Goal: Task Accomplishment & Management: Complete application form

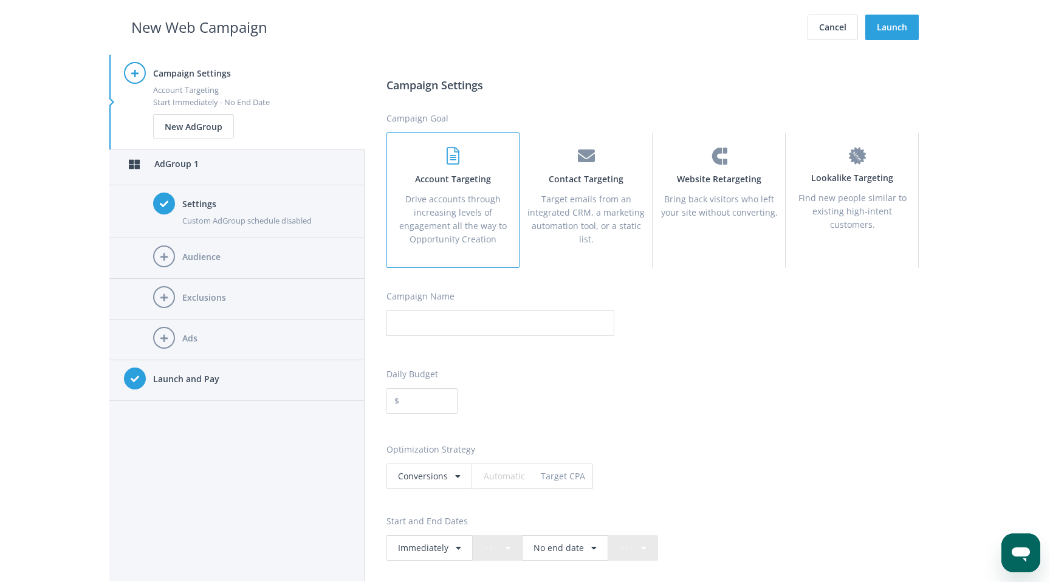
click at [247, 253] on h4 "Audience" at bounding box center [266, 256] width 168 height 13
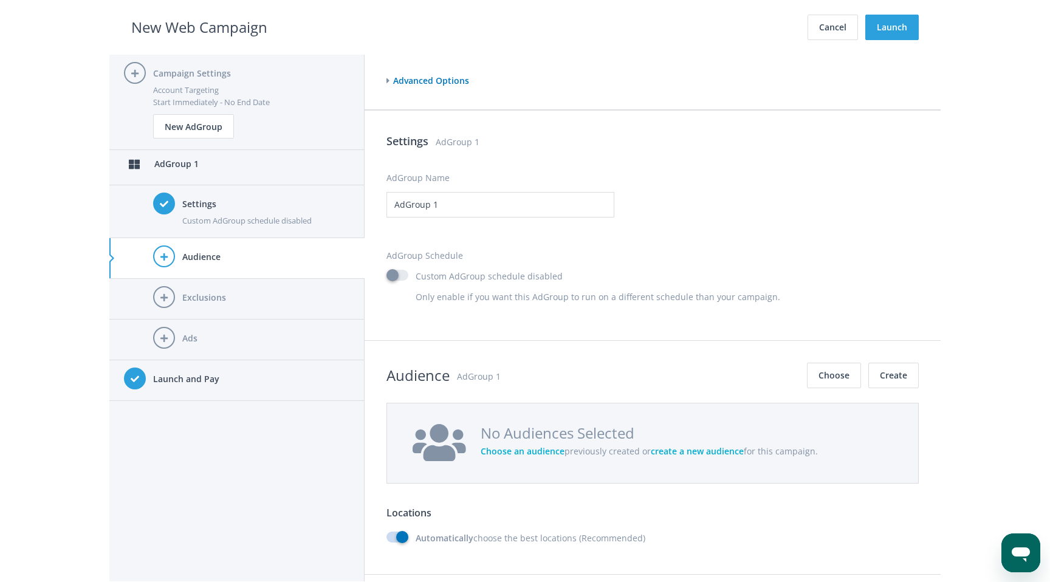
scroll to position [882, 0]
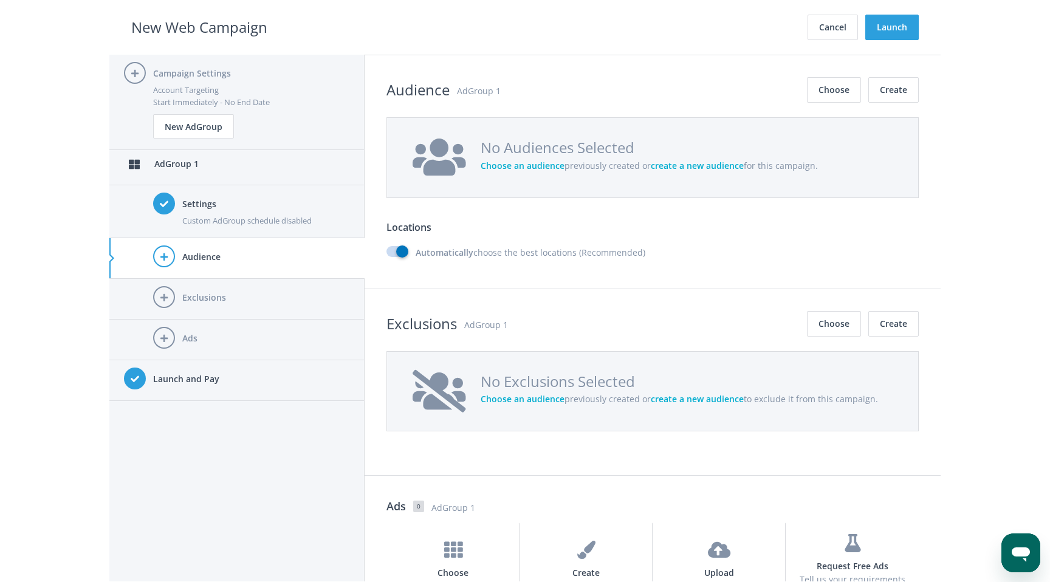
click at [405, 249] on label "Automatically choose the best locations (Recommended)" at bounding box center [515, 252] width 259 height 13
click at [394, 249] on input "Automatically choose the best locations (Recommended)" at bounding box center [390, 253] width 8 height 8
checkbox input "false"
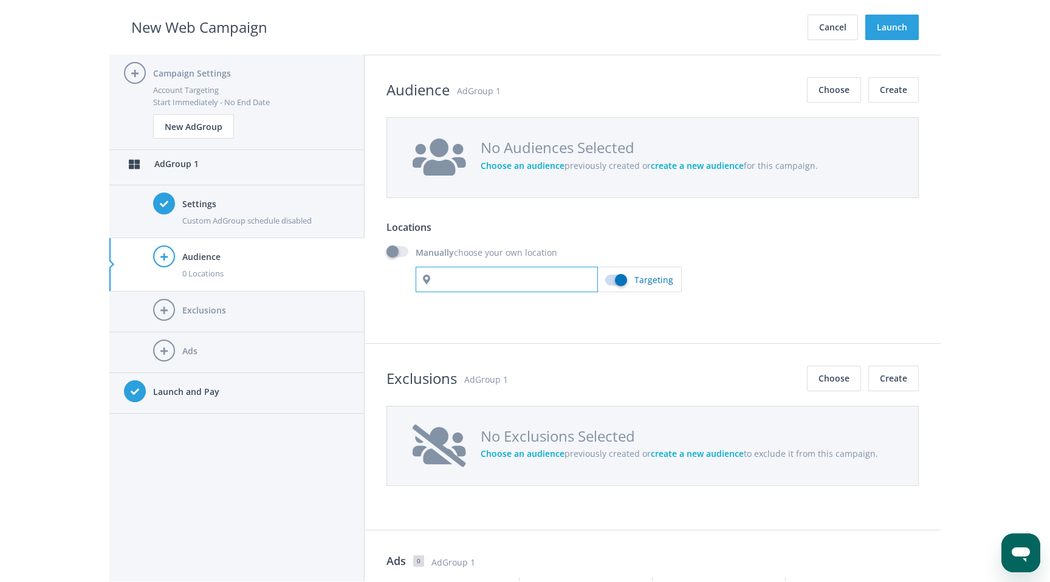
click at [479, 284] on input "text" at bounding box center [507, 280] width 182 height 26
type input "belize"
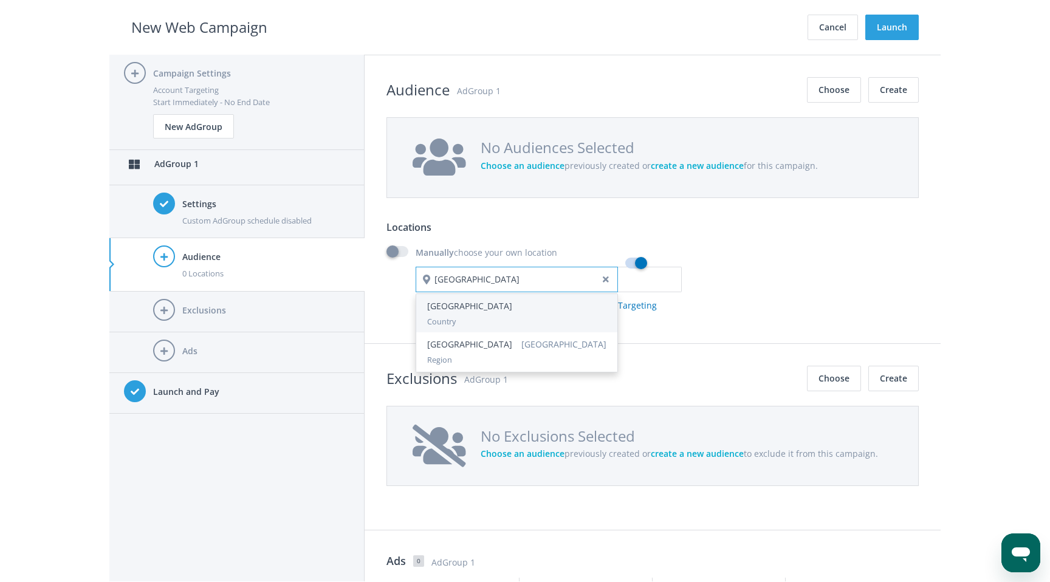
click at [491, 305] on div "Belize" at bounding box center [516, 306] width 179 height 13
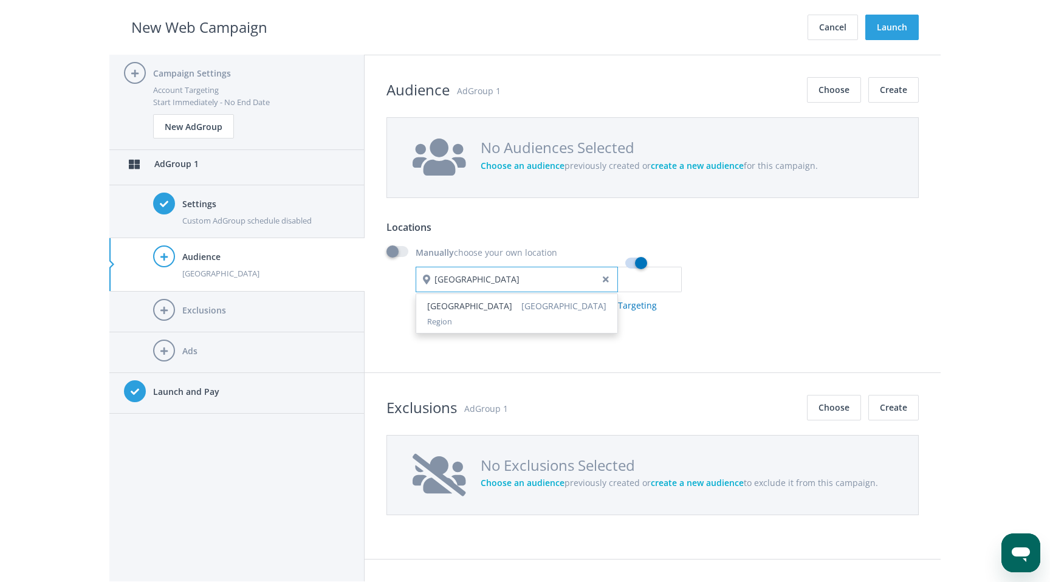
type input "edinburgh"
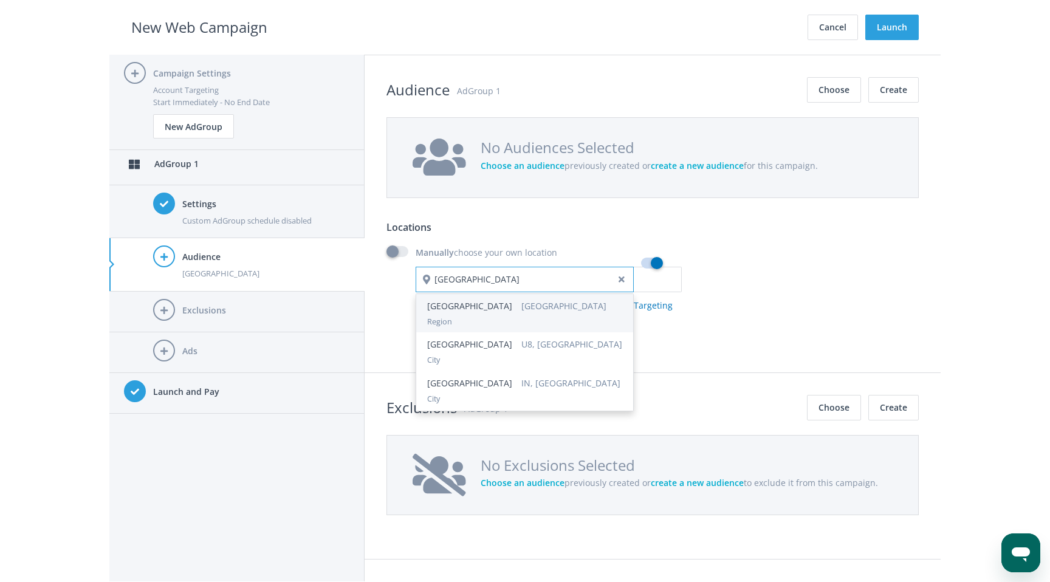
click at [463, 312] on div "Edinburgh United Kingdom" at bounding box center [524, 306] width 195 height 13
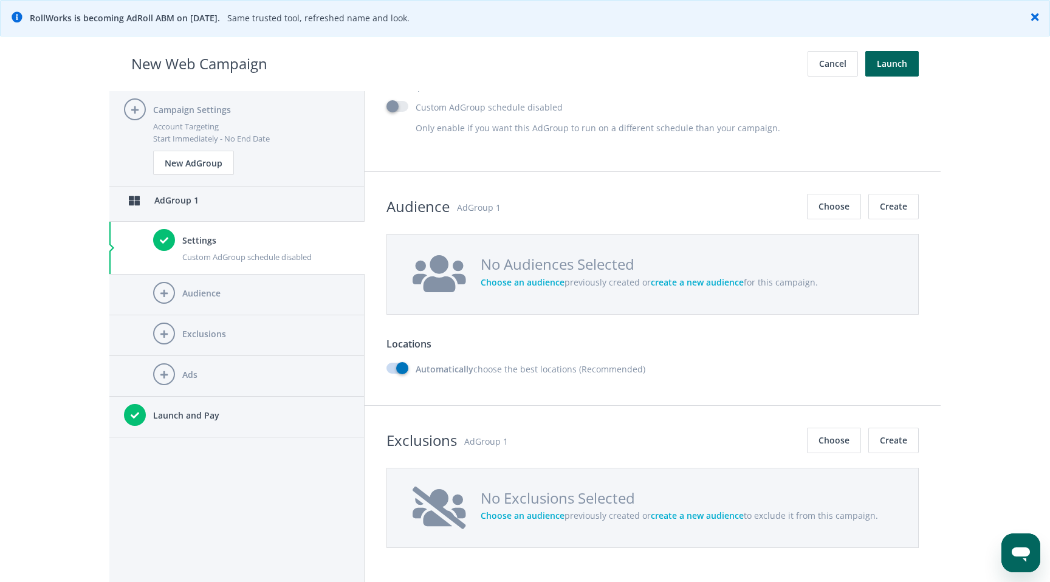
scroll to position [835, 0]
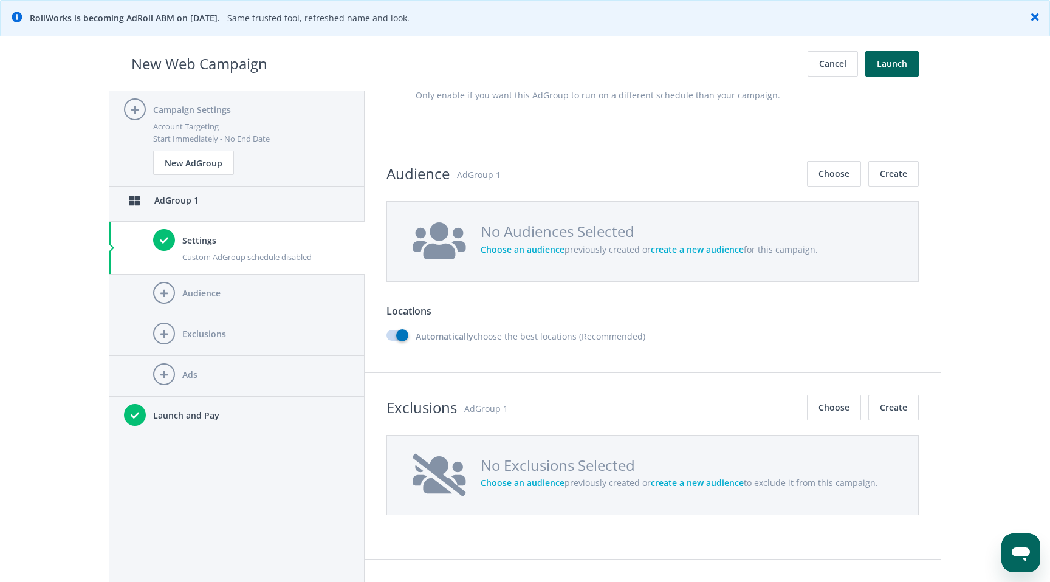
click at [401, 336] on label "Automatically choose the best locations (Recommended)" at bounding box center [515, 336] width 259 height 13
click at [394, 336] on input "Automatically choose the best locations (Recommended)" at bounding box center [390, 336] width 8 height 8
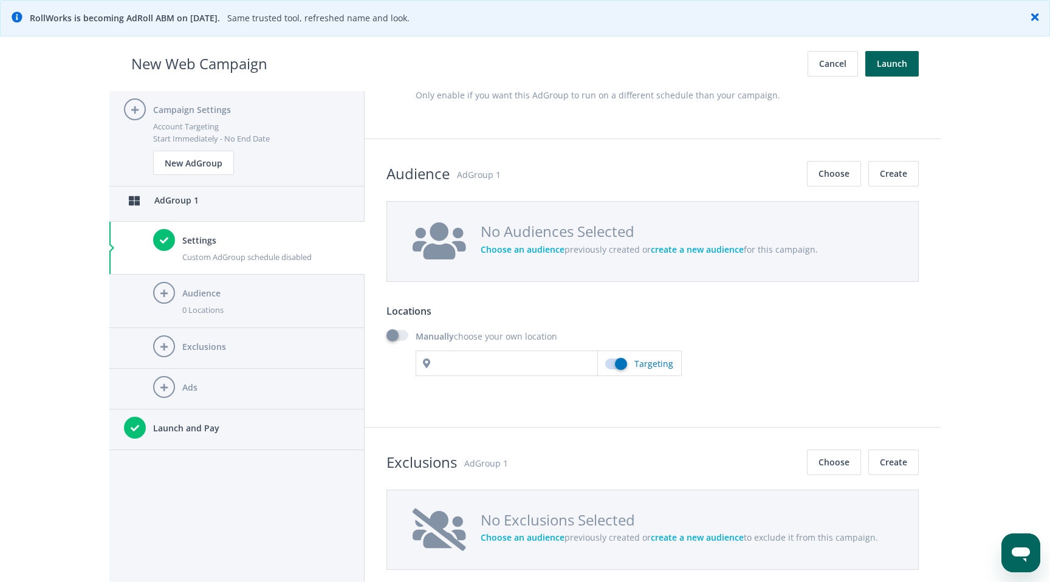
click at [401, 336] on label "Manually choose your own location" at bounding box center [471, 336] width 171 height 13
click at [394, 336] on input "Manually choose your own location" at bounding box center [390, 336] width 8 height 8
checkbox input "true"
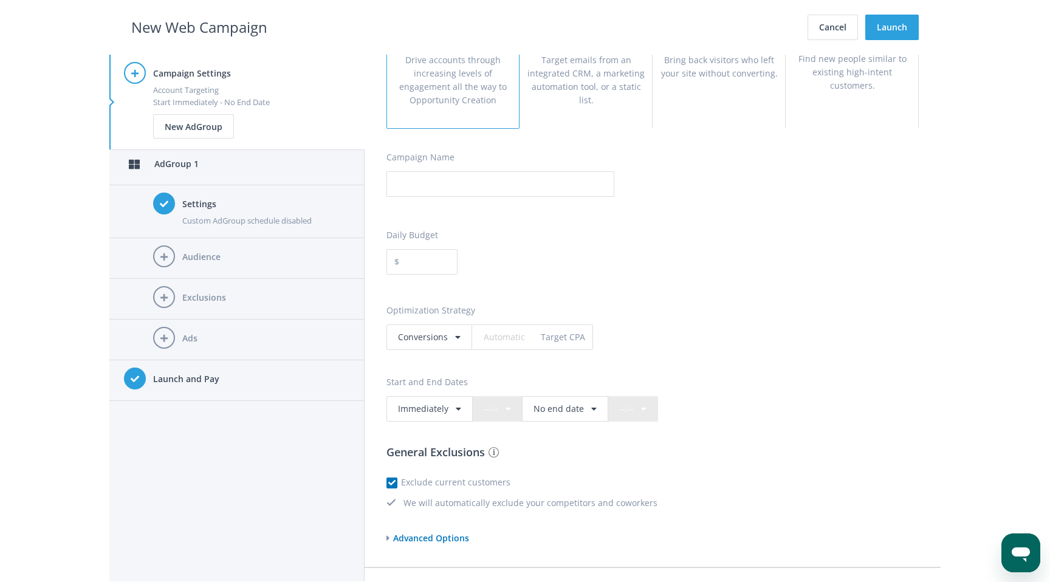
scroll to position [171, 0]
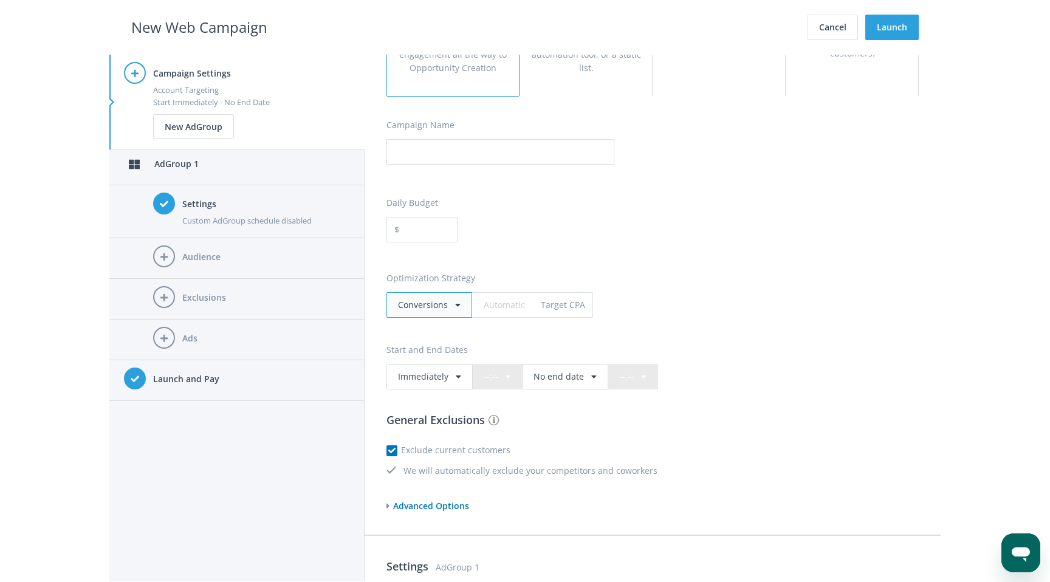
click at [435, 299] on div "conversions" at bounding box center [423, 304] width 50 height 13
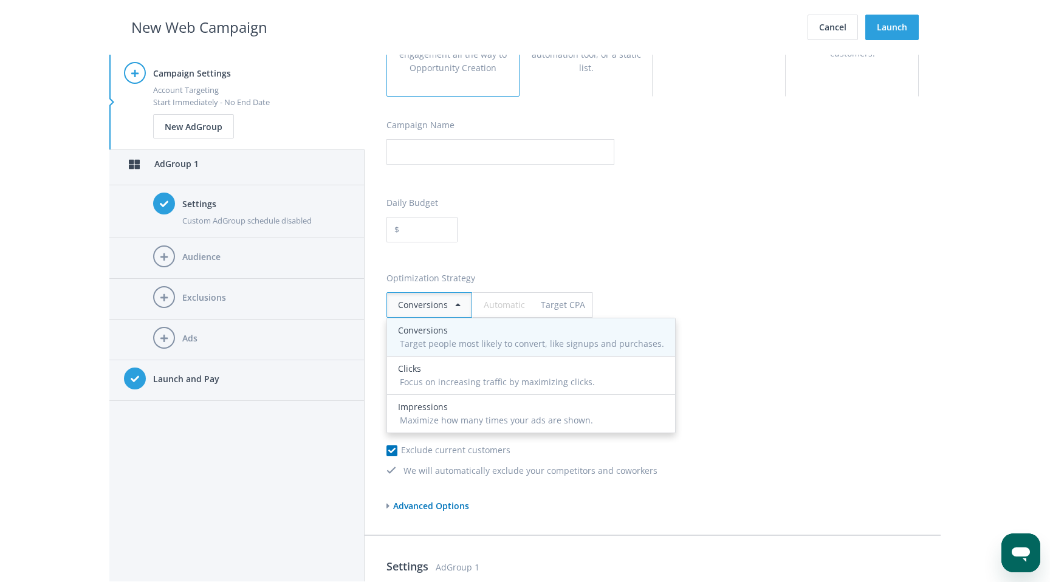
click at [445, 332] on div "conversions" at bounding box center [531, 330] width 266 height 13
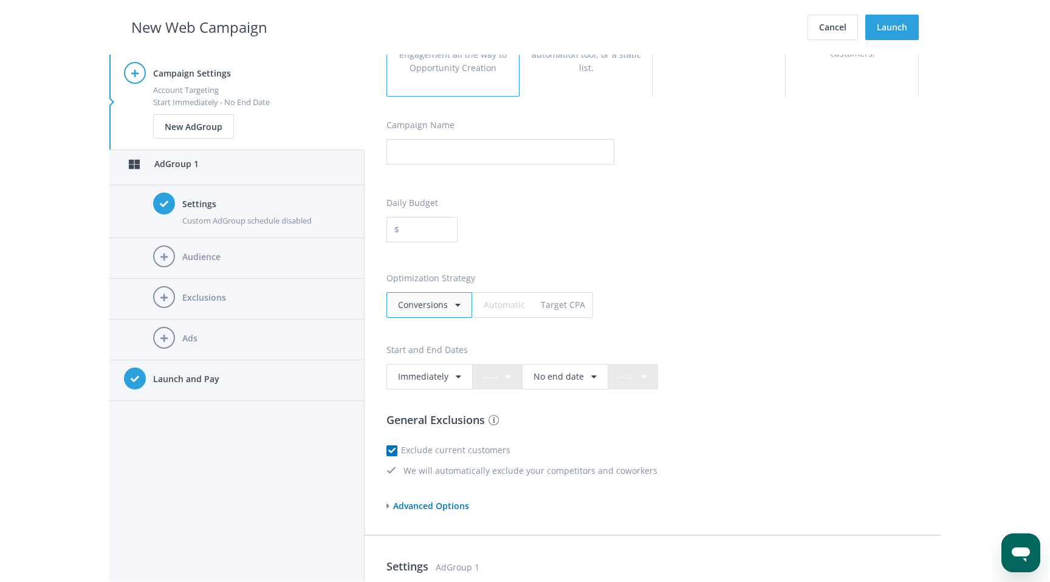
click at [438, 305] on div "conversions" at bounding box center [423, 304] width 50 height 13
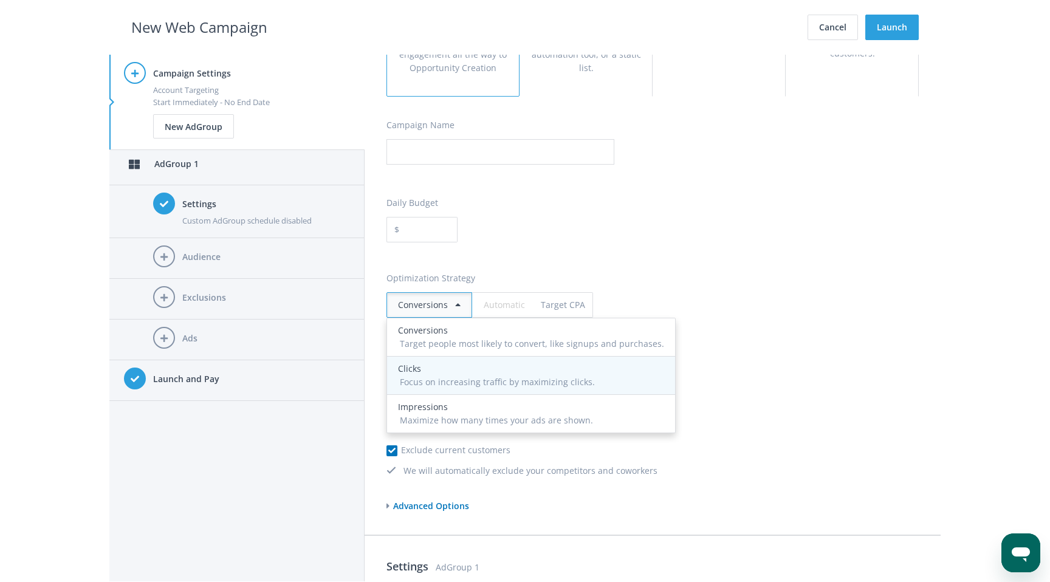
click at [438, 380] on span "Focus on increasing traffic by maximizing clicks." at bounding box center [497, 382] width 195 height 12
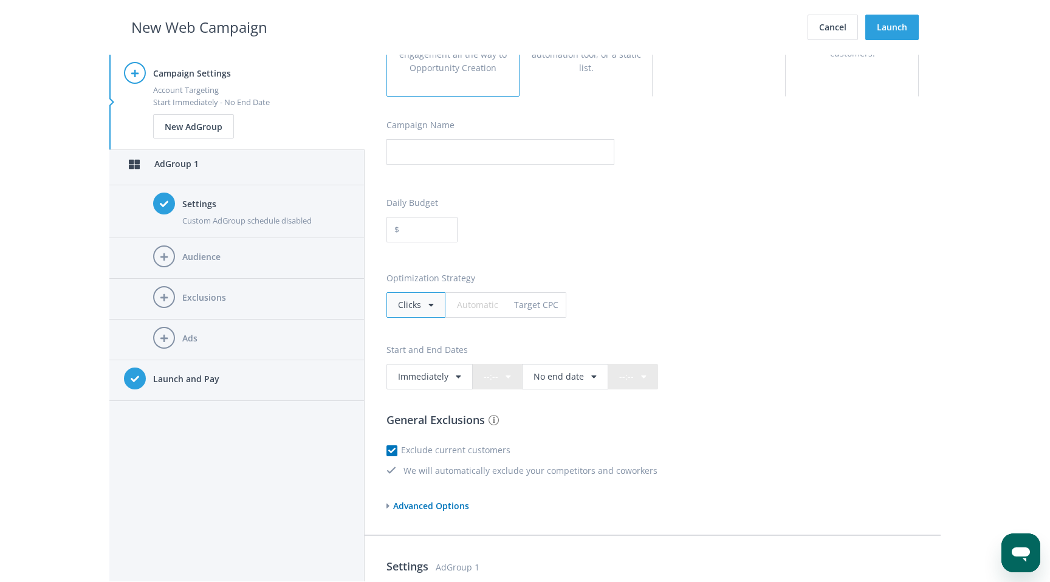
click at [423, 304] on div "clicks" at bounding box center [415, 305] width 59 height 26
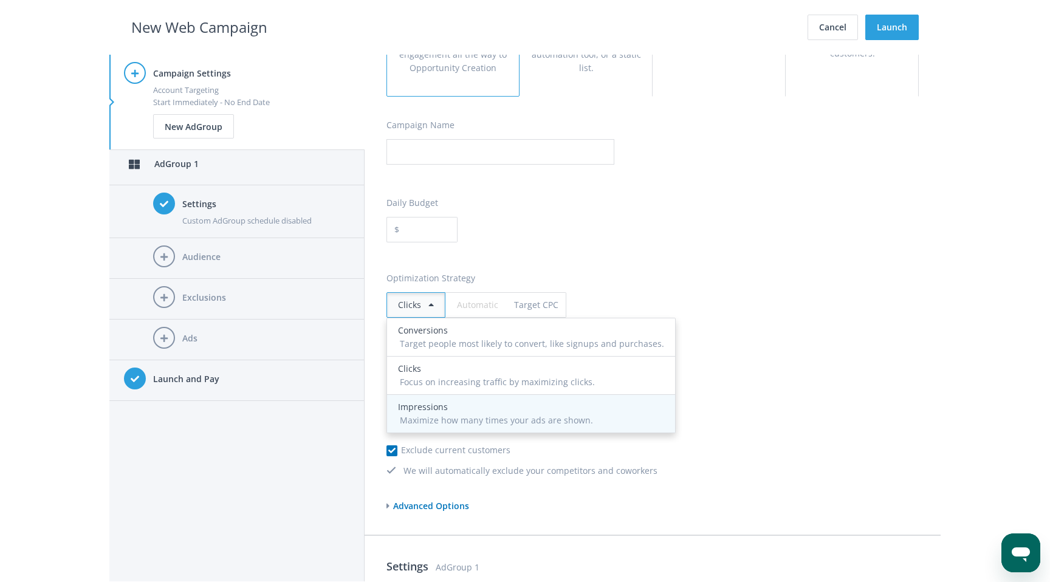
click at [428, 411] on div "impressions" at bounding box center [531, 406] width 266 height 13
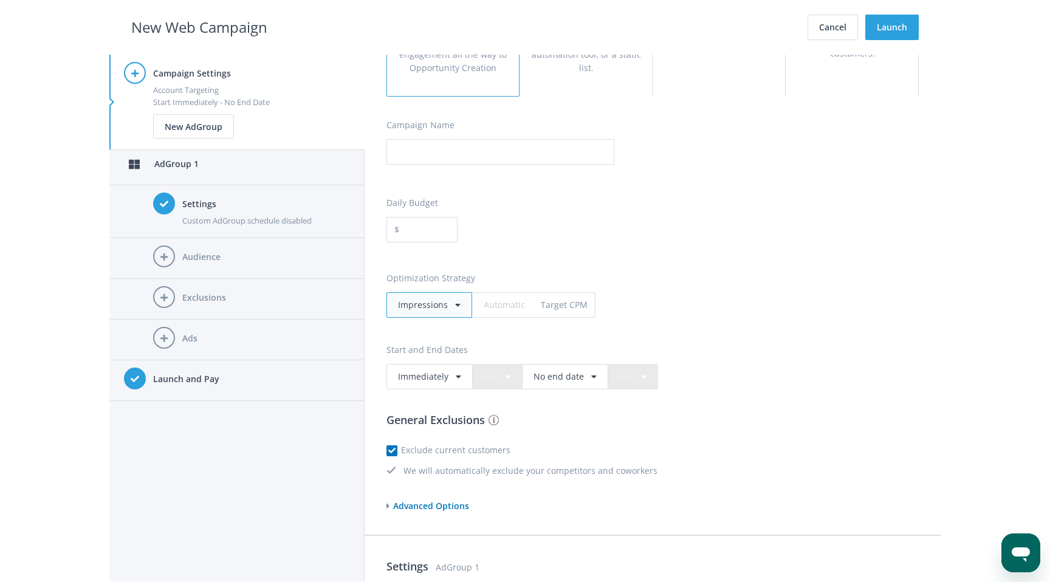
click at [413, 303] on div "impressions" at bounding box center [423, 304] width 50 height 13
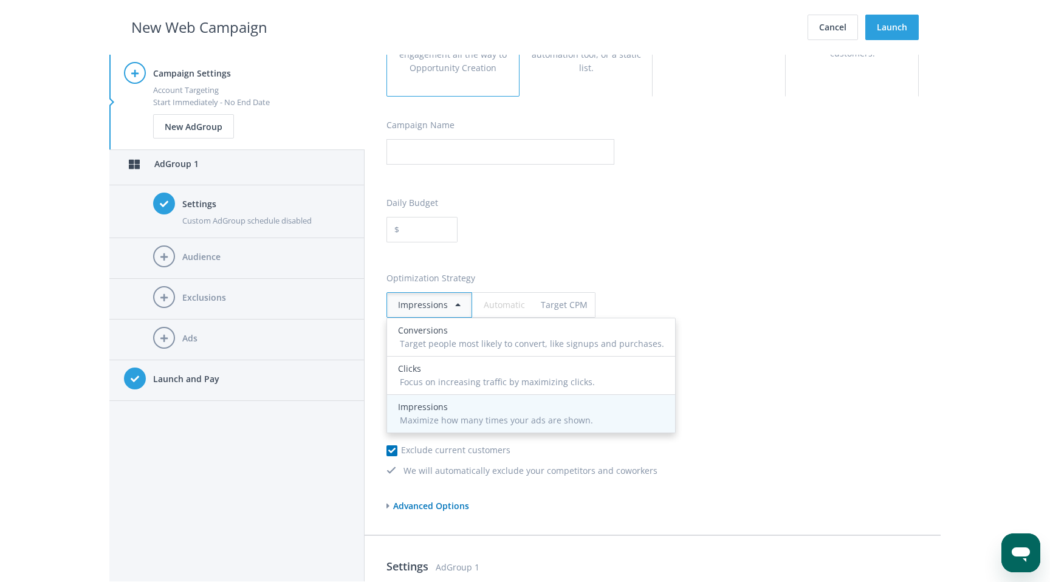
click at [421, 413] on div "impressions" at bounding box center [531, 406] width 266 height 13
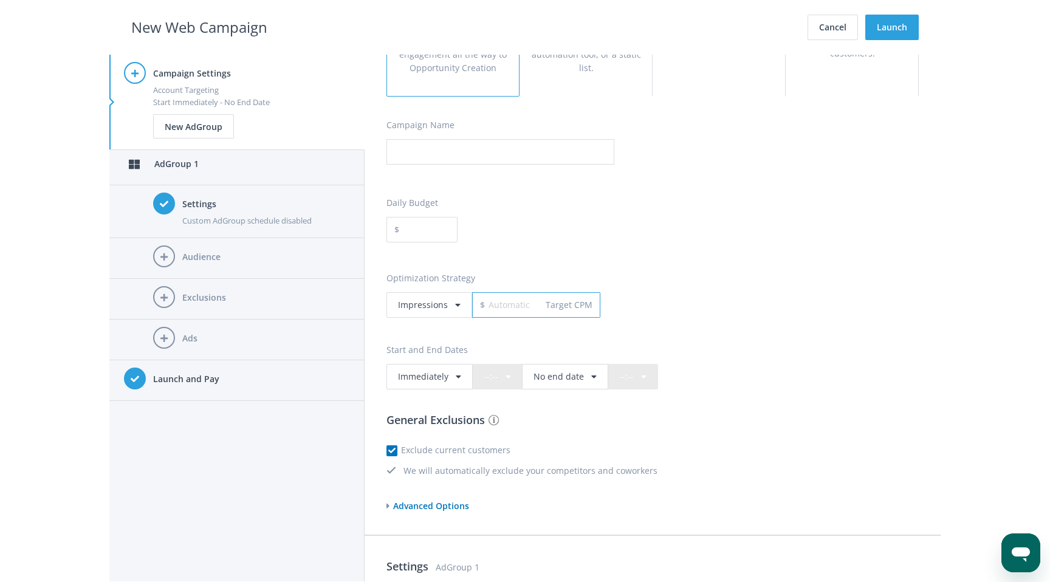
click at [496, 305] on input "text" at bounding box center [515, 305] width 61 height 26
